Goal: Task Accomplishment & Management: Manage account settings

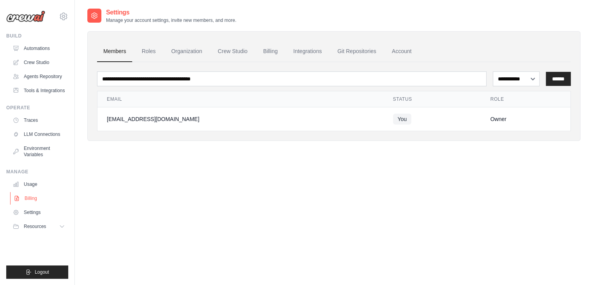
click at [42, 199] on link "Billing" at bounding box center [39, 198] width 59 height 12
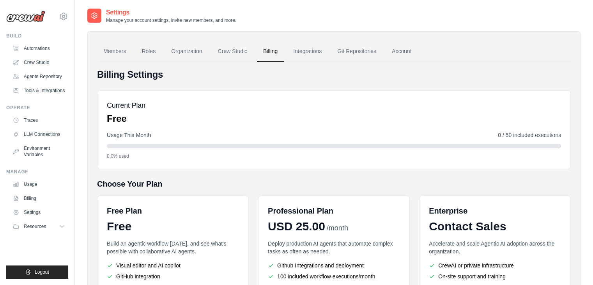
scroll to position [93, 0]
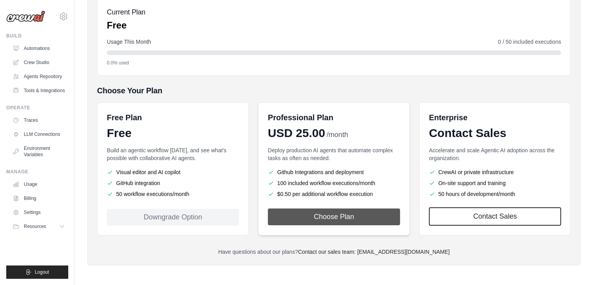
click at [305, 217] on button "Choose Plan" at bounding box center [334, 216] width 132 height 17
